Goal: Task Accomplishment & Management: Manage account settings

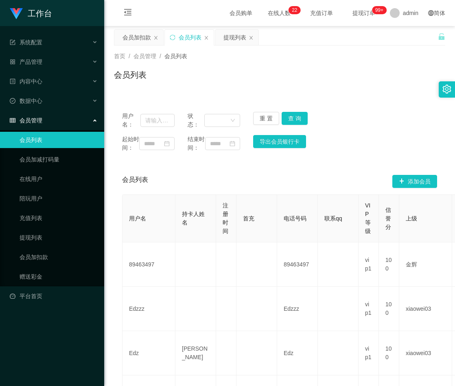
click at [161, 120] on input "text" at bounding box center [157, 120] width 34 height 13
type input "6666"
click at [297, 117] on button "查 询" at bounding box center [294, 118] width 26 height 13
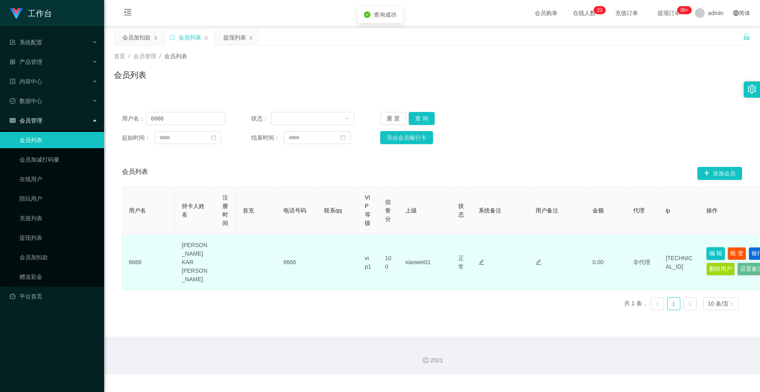
click at [454, 247] on button "编 辑" at bounding box center [715, 253] width 19 height 13
type input "6666"
type input "[PERSON_NAME] KAR [PERSON_NAME]"
type input "100"
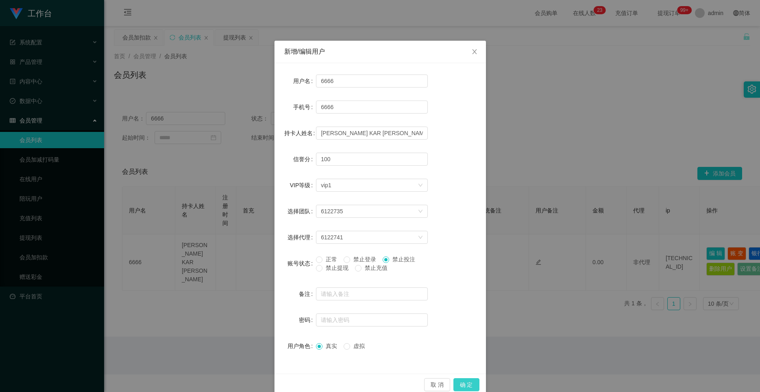
click at [454, 385] on button "确 定" at bounding box center [466, 384] width 26 height 13
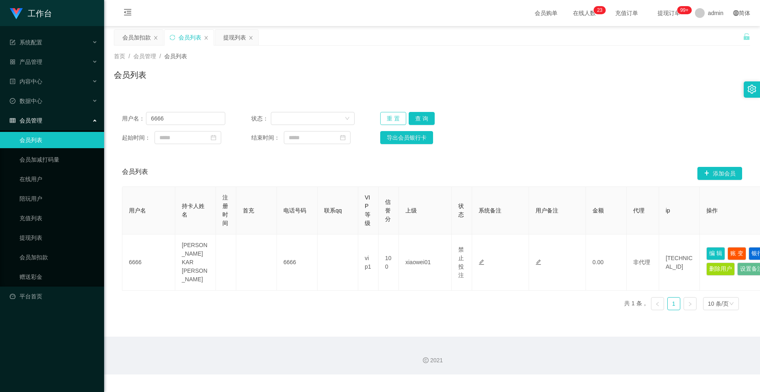
click at [390, 118] on button "重 置" at bounding box center [393, 118] width 26 height 13
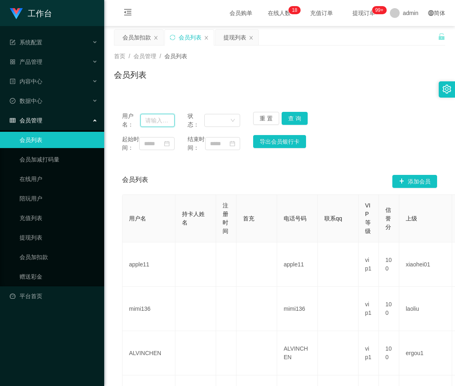
click at [158, 117] on input "text" at bounding box center [157, 120] width 34 height 13
paste input "6666"
type input "6666"
drag, startPoint x: 289, startPoint y: 117, endPoint x: 306, endPoint y: 113, distance: 17.7
click at [289, 117] on button "查 询" at bounding box center [294, 118] width 26 height 13
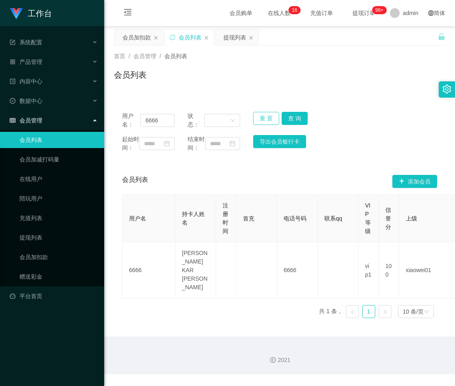
click at [265, 115] on button "重 置" at bounding box center [266, 118] width 26 height 13
